Goal: Task Accomplishment & Management: Use online tool/utility

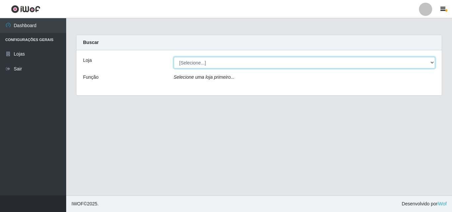
click at [248, 63] on select "[Selecione...] BomQueSó Agreste - Loja 3" at bounding box center [305, 63] width 262 height 12
select select "215"
click at [174, 57] on select "[Selecione...] BomQueSó Agreste - Loja 3" at bounding box center [305, 63] width 262 height 12
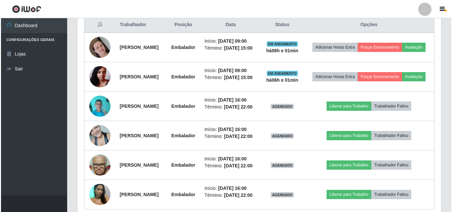
scroll to position [265, 0]
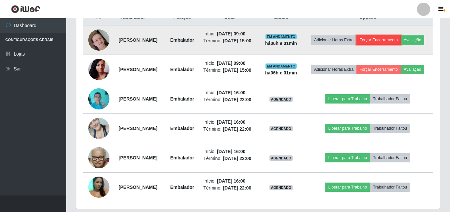
click at [401, 39] on button "Forçar Encerramento" at bounding box center [379, 39] width 44 height 9
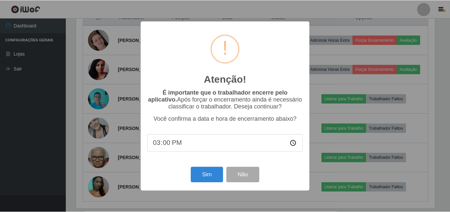
scroll to position [137, 360]
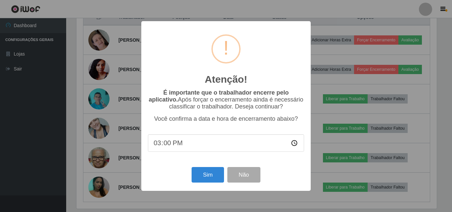
click at [331, 157] on div "Atenção! × É importante que o trabalhador encerre pelo aplicativo. Após forçar …" at bounding box center [226, 106] width 452 height 212
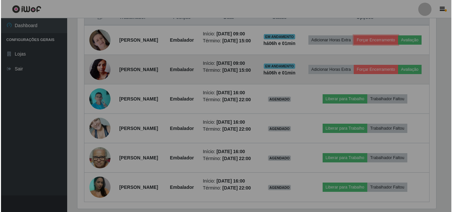
scroll to position [137, 364]
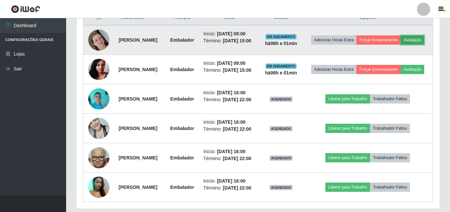
click at [401, 45] on button "Avaliação" at bounding box center [412, 39] width 23 height 9
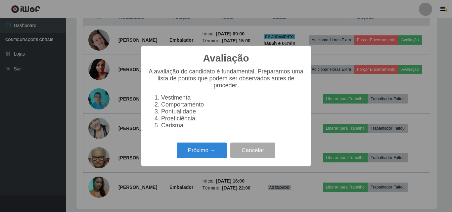
scroll to position [137, 360]
click at [197, 155] on button "Próximo →" at bounding box center [202, 151] width 50 height 16
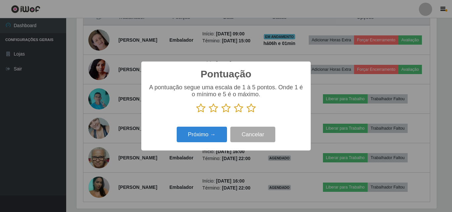
scroll to position [330795, 330572]
click at [254, 106] on icon at bounding box center [251, 108] width 9 height 10
click at [247, 113] on input "radio" at bounding box center [247, 113] width 0 height 0
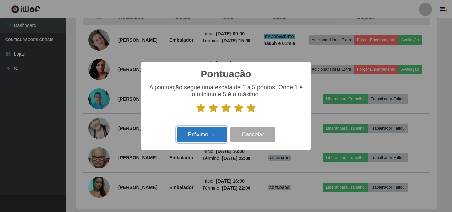
click at [215, 129] on button "Próximo →" at bounding box center [202, 135] width 50 height 16
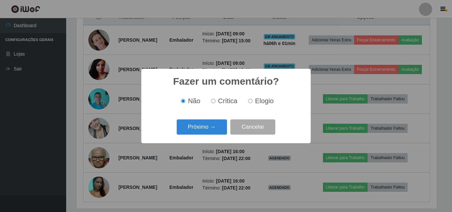
click at [251, 100] on input "Elogio" at bounding box center [250, 101] width 4 height 4
radio input "true"
click at [225, 129] on button "Próximo →" at bounding box center [202, 127] width 50 height 16
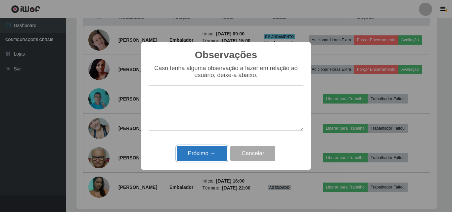
click at [210, 158] on button "Próximo →" at bounding box center [202, 154] width 50 height 16
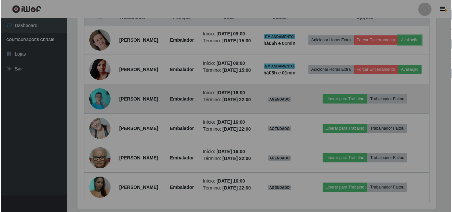
scroll to position [137, 364]
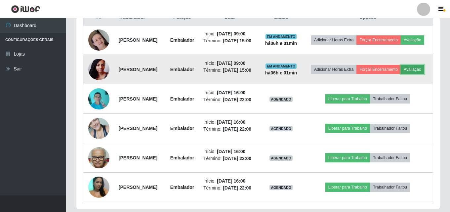
click at [401, 74] on button "Avaliação" at bounding box center [412, 69] width 23 height 9
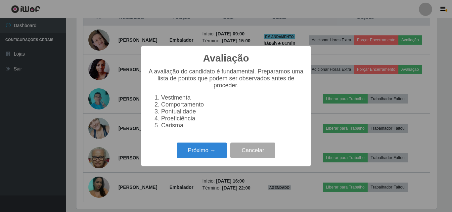
scroll to position [137, 360]
click at [206, 158] on button "Próximo →" at bounding box center [202, 151] width 50 height 16
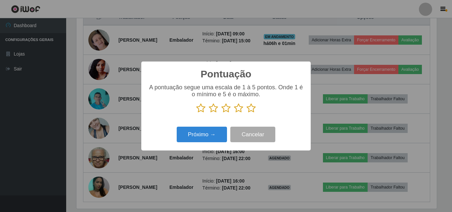
click at [248, 110] on icon at bounding box center [251, 108] width 9 height 10
click at [247, 113] on input "radio" at bounding box center [247, 113] width 0 height 0
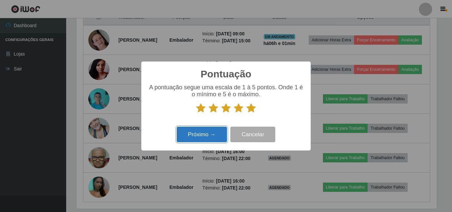
click at [219, 134] on button "Próximo →" at bounding box center [202, 135] width 50 height 16
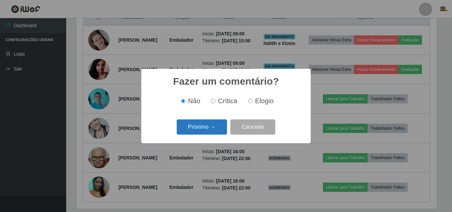
click at [215, 132] on button "Próximo →" at bounding box center [202, 127] width 50 height 16
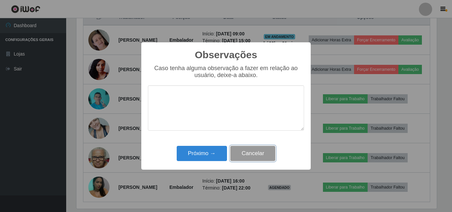
click at [252, 151] on button "Cancelar" at bounding box center [252, 154] width 45 height 16
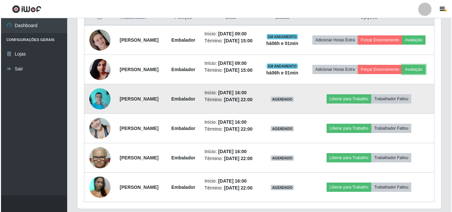
scroll to position [137, 364]
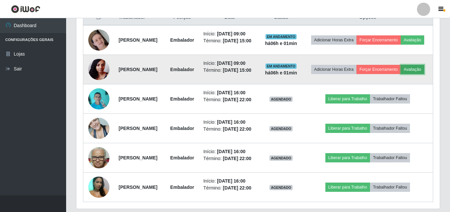
click at [401, 74] on button "Avaliação" at bounding box center [412, 69] width 23 height 9
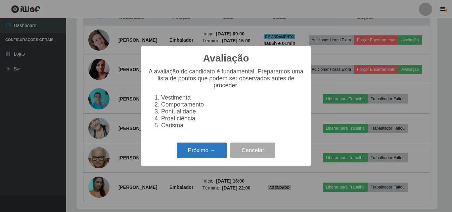
click at [203, 152] on button "Próximo →" at bounding box center [202, 151] width 50 height 16
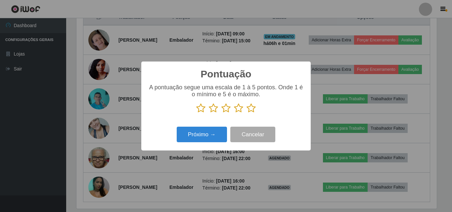
click at [252, 112] on icon at bounding box center [251, 108] width 9 height 10
click at [247, 113] on input "radio" at bounding box center [247, 113] width 0 height 0
click at [203, 145] on div "Pontuação × A pontuação segue uma escala de 1 à 5 pontos. Onde 1 é o mínimo e 5…" at bounding box center [225, 106] width 169 height 89
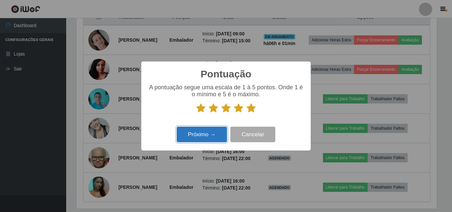
click at [216, 134] on button "Próximo →" at bounding box center [202, 135] width 50 height 16
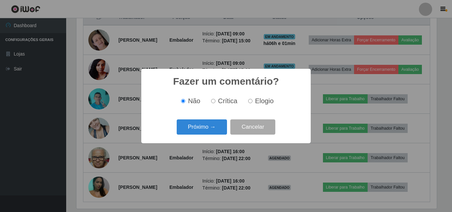
click at [248, 102] on input "Elogio" at bounding box center [250, 101] width 4 height 4
radio input "true"
click at [214, 129] on button "Próximo →" at bounding box center [202, 127] width 50 height 16
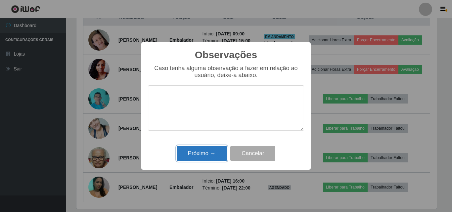
click at [210, 152] on button "Próximo →" at bounding box center [202, 154] width 50 height 16
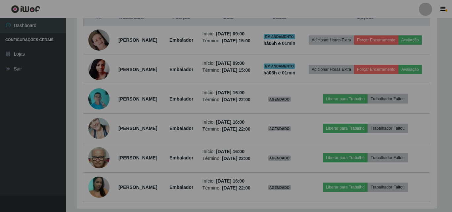
scroll to position [137, 364]
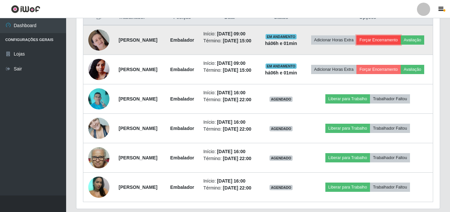
click at [391, 35] on button "Forçar Encerramento" at bounding box center [379, 39] width 44 height 9
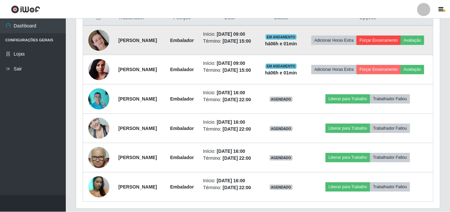
scroll to position [137, 360]
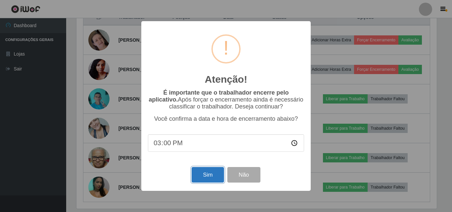
click at [216, 175] on button "Sim" at bounding box center [208, 175] width 32 height 16
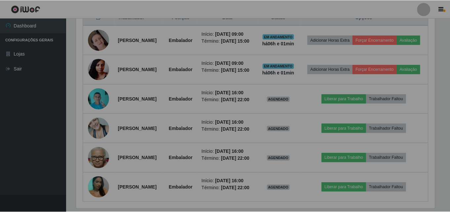
scroll to position [0, 0]
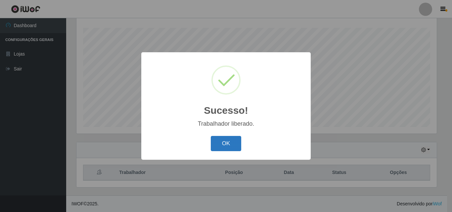
click at [227, 139] on button "OK" at bounding box center [226, 144] width 31 height 16
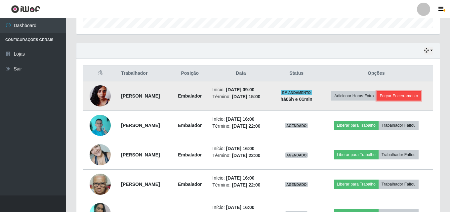
click at [380, 101] on button "Forçar Encerramento" at bounding box center [399, 95] width 44 height 9
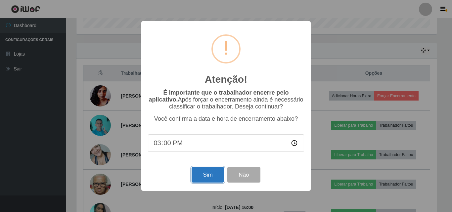
click at [206, 173] on button "Sim" at bounding box center [208, 175] width 32 height 16
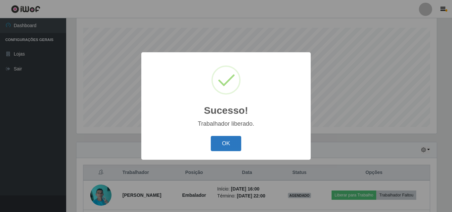
click at [228, 139] on button "OK" at bounding box center [226, 144] width 31 height 16
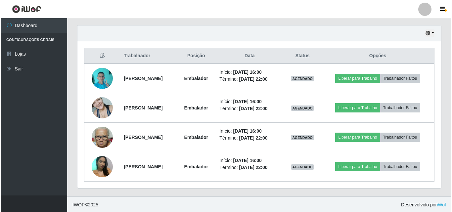
scroll to position [227, 0]
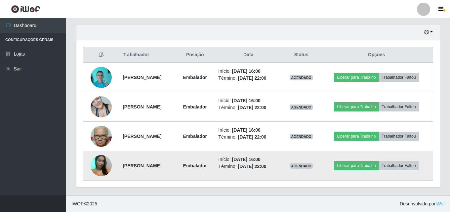
click at [100, 169] on img at bounding box center [101, 166] width 21 height 28
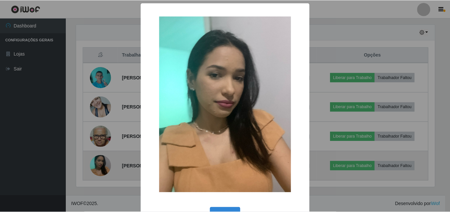
scroll to position [137, 360]
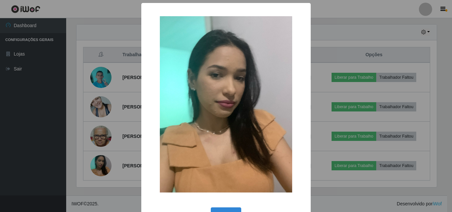
click at [105, 128] on div "× OK Cancel" at bounding box center [226, 106] width 452 height 212
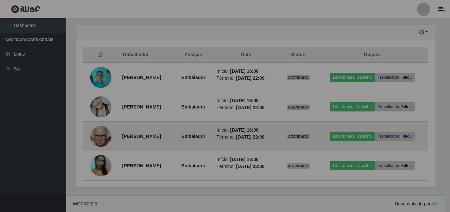
scroll to position [137, 364]
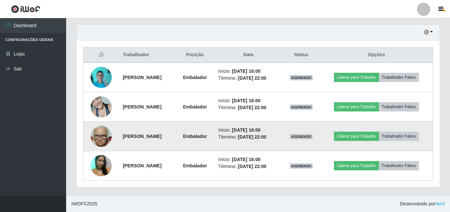
click at [99, 135] on img at bounding box center [101, 136] width 21 height 28
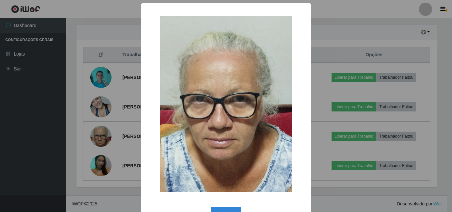
click at [115, 126] on div "× OK Cancel" at bounding box center [226, 106] width 452 height 212
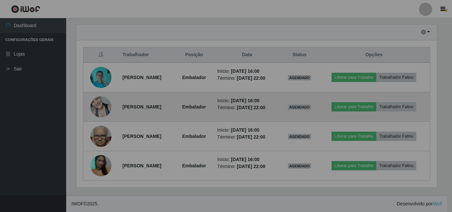
scroll to position [137, 364]
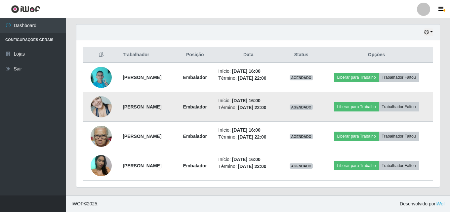
click at [101, 111] on img at bounding box center [101, 107] width 21 height 28
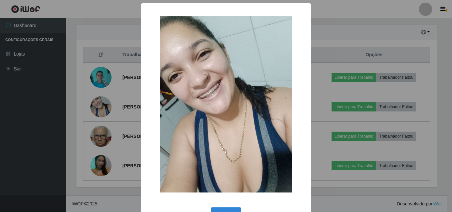
click at [115, 120] on div "× OK Cancel" at bounding box center [226, 106] width 452 height 212
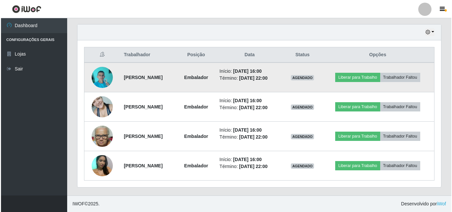
scroll to position [137, 364]
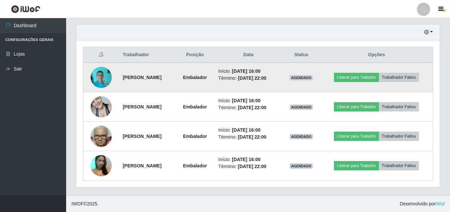
click at [98, 78] on img at bounding box center [101, 77] width 21 height 28
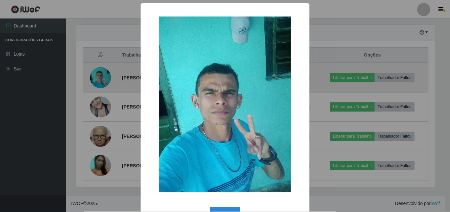
scroll to position [137, 360]
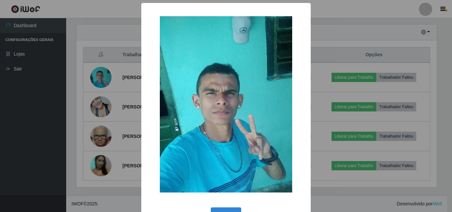
click at [115, 124] on div "× OK Cancel" at bounding box center [226, 106] width 452 height 212
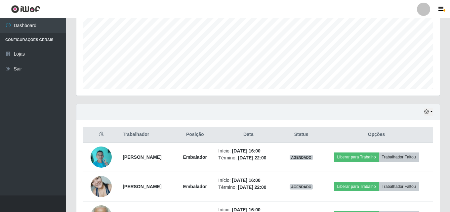
scroll to position [227, 0]
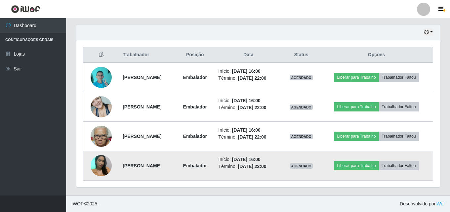
click at [95, 169] on img at bounding box center [101, 166] width 21 height 28
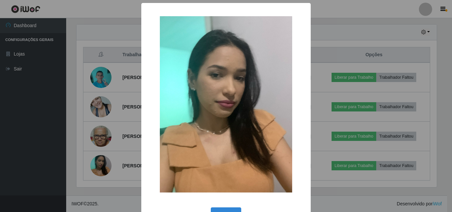
click at [105, 136] on div "× OK Cancel" at bounding box center [226, 106] width 452 height 212
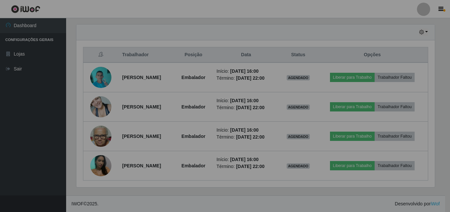
scroll to position [137, 364]
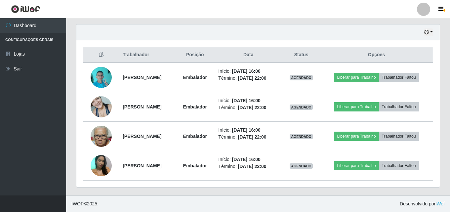
click at [105, 136] on img at bounding box center [101, 136] width 21 height 28
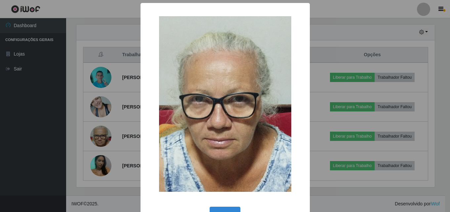
scroll to position [137, 360]
click at [123, 113] on div "× OK Cancel" at bounding box center [226, 106] width 452 height 212
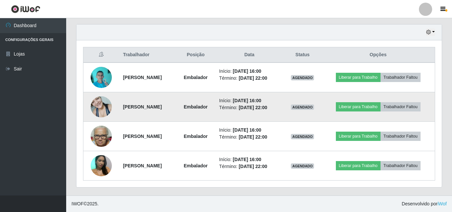
scroll to position [137, 364]
click at [92, 106] on img at bounding box center [101, 107] width 21 height 28
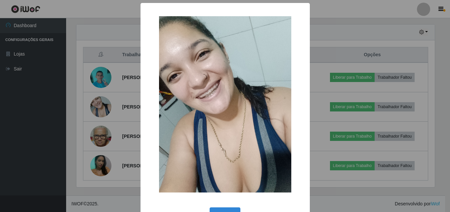
scroll to position [137, 360]
click at [115, 90] on div "× OK Cancel" at bounding box center [226, 106] width 452 height 212
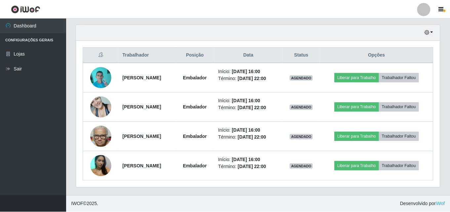
scroll to position [137, 364]
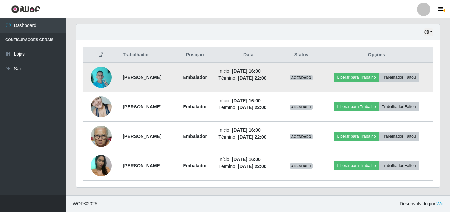
click at [95, 73] on img at bounding box center [101, 77] width 21 height 28
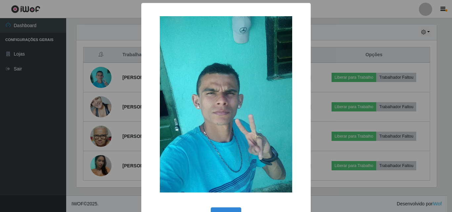
click at [117, 122] on div "× OK Cancel" at bounding box center [226, 106] width 452 height 212
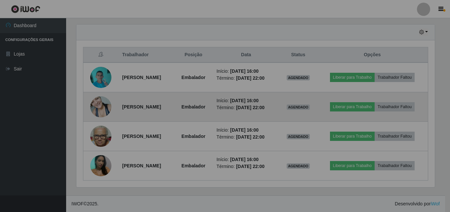
scroll to position [137, 364]
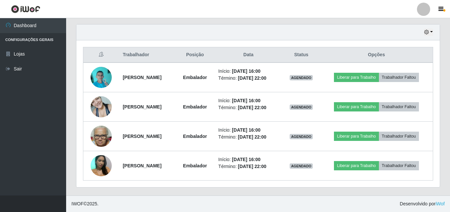
click at [23, 139] on ul "Dashboard Configurações Gerais Lojas Sair" at bounding box center [33, 106] width 66 height 177
drag, startPoint x: 25, startPoint y: 138, endPoint x: 48, endPoint y: 175, distance: 43.4
click at [48, 175] on ul "Dashboard Configurações Gerais Lojas Sair" at bounding box center [33, 106] width 66 height 177
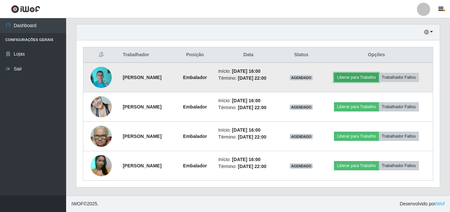
click at [363, 75] on button "Liberar para Trabalho" at bounding box center [356, 77] width 45 height 9
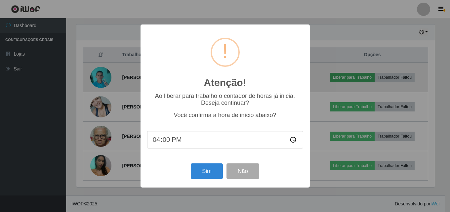
scroll to position [137, 360]
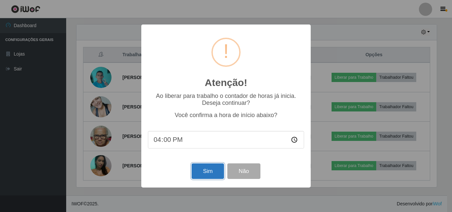
click at [197, 175] on button "Sim" at bounding box center [208, 171] width 32 height 16
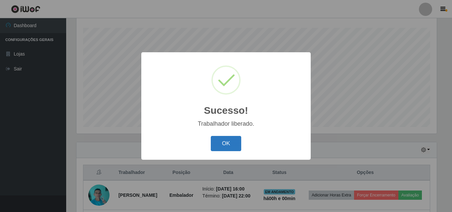
click at [221, 140] on button "OK" at bounding box center [226, 144] width 31 height 16
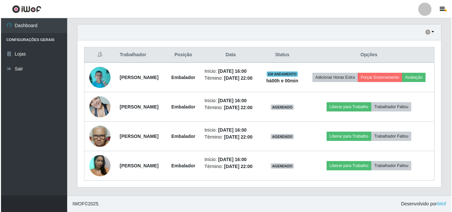
scroll to position [247, 0]
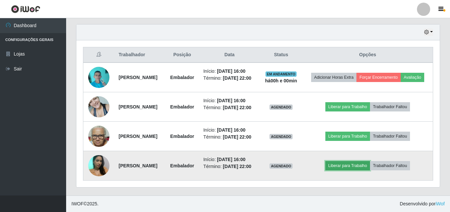
click at [348, 161] on button "Liberar para Trabalho" at bounding box center [348, 165] width 45 height 9
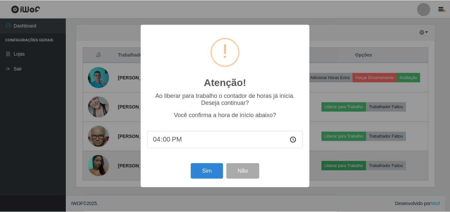
scroll to position [137, 360]
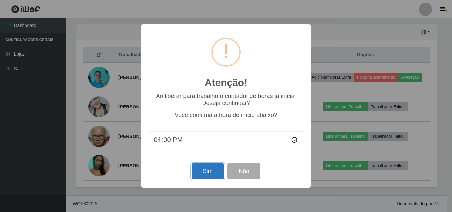
click at [217, 168] on button "Sim" at bounding box center [208, 171] width 32 height 16
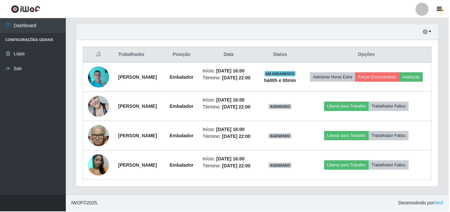
scroll to position [110, 0]
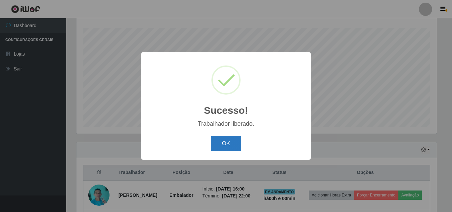
click at [228, 142] on button "OK" at bounding box center [226, 144] width 31 height 16
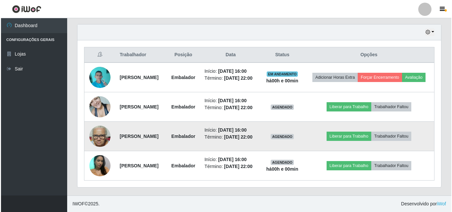
scroll to position [247, 0]
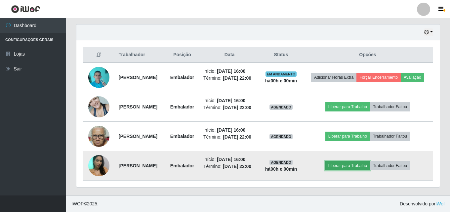
click at [348, 162] on button "Liberar para Trabalho" at bounding box center [348, 165] width 45 height 9
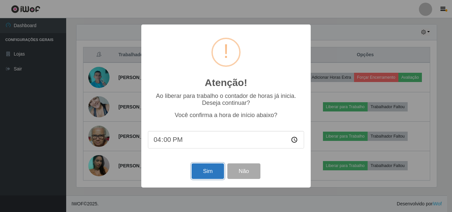
click at [197, 171] on button "Sim" at bounding box center [208, 171] width 32 height 16
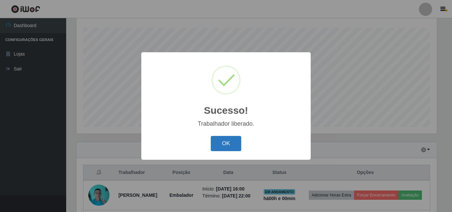
click at [218, 143] on button "OK" at bounding box center [226, 144] width 31 height 16
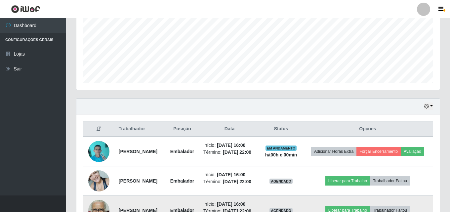
scroll to position [247, 0]
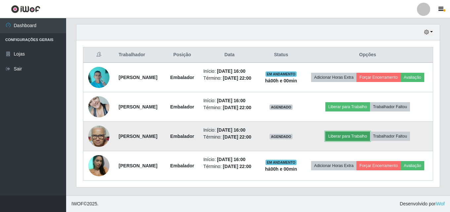
click at [352, 132] on button "Liberar para Trabalho" at bounding box center [348, 136] width 45 height 9
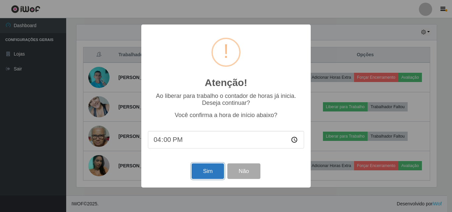
click at [207, 173] on button "Sim" at bounding box center [208, 171] width 32 height 16
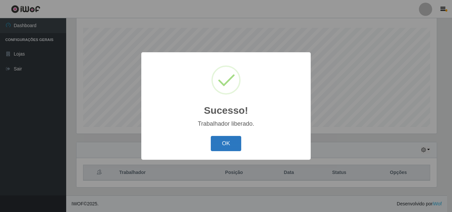
click at [229, 150] on button "OK" at bounding box center [226, 144] width 31 height 16
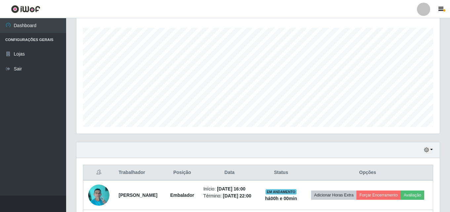
click at [446, 90] on div "Carregando... Buscar Recarregando em 19 segundos... Loja [Selecione...] BomQueS…" at bounding box center [258, 119] width 384 height 388
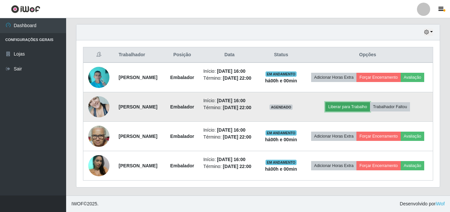
click at [348, 102] on button "Liberar para Trabalho" at bounding box center [348, 106] width 45 height 9
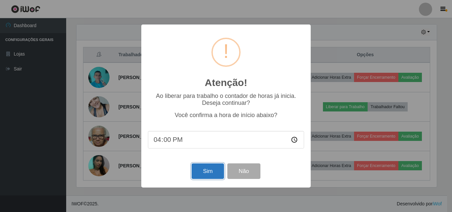
click at [200, 171] on button "Sim" at bounding box center [208, 171] width 32 height 16
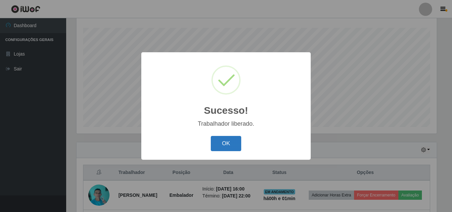
click at [215, 144] on button "OK" at bounding box center [226, 144] width 31 height 16
